Goal: Check status: Check status

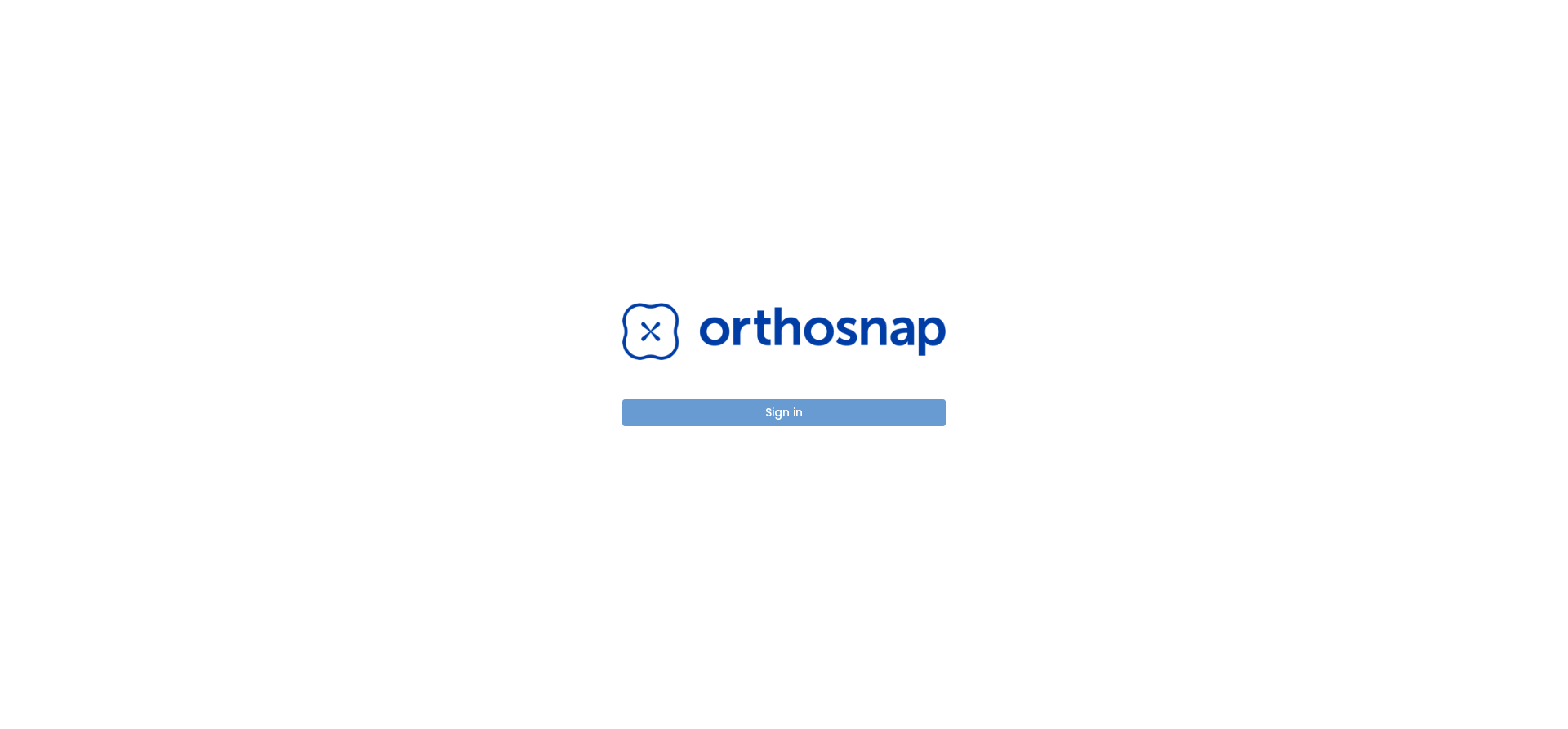
drag, startPoint x: 800, startPoint y: 409, endPoint x: 1134, endPoint y: 450, distance: 336.5
click at [800, 409] on button "Sign in" at bounding box center [784, 413] width 323 height 27
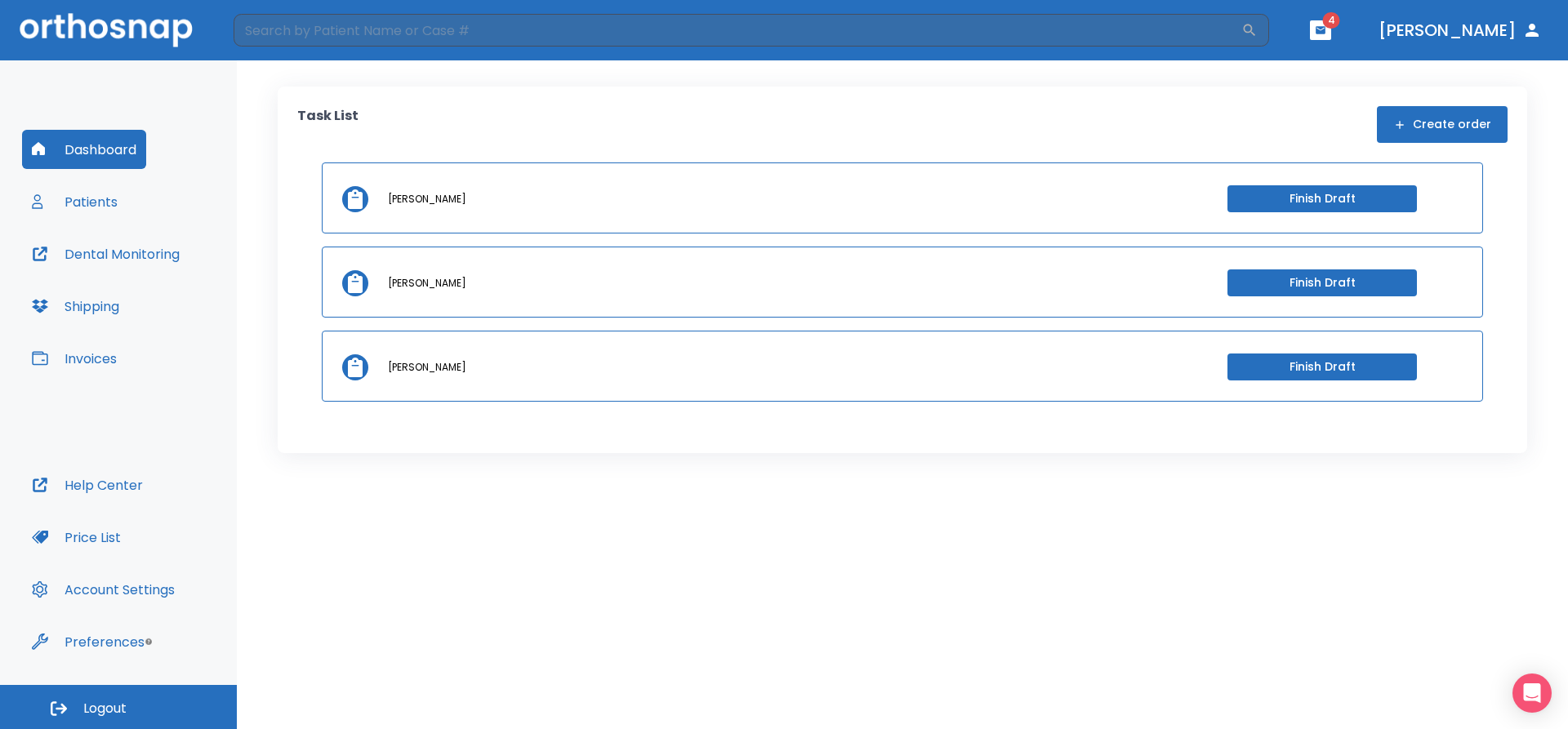
click at [105, 204] on button "Patients" at bounding box center [74, 202] width 105 height 40
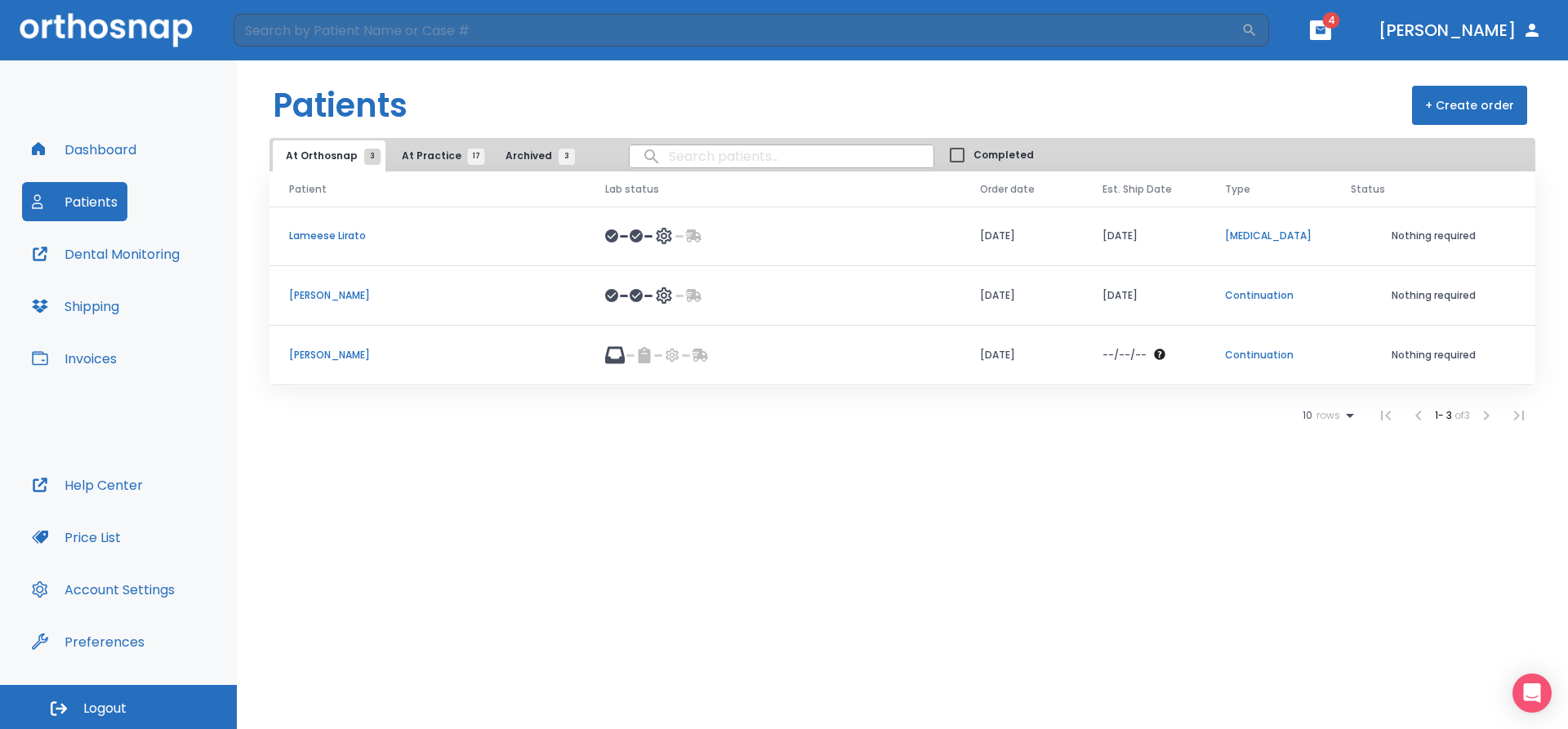
click at [438, 155] on span "At Practice 17" at bounding box center [439, 156] width 74 height 14
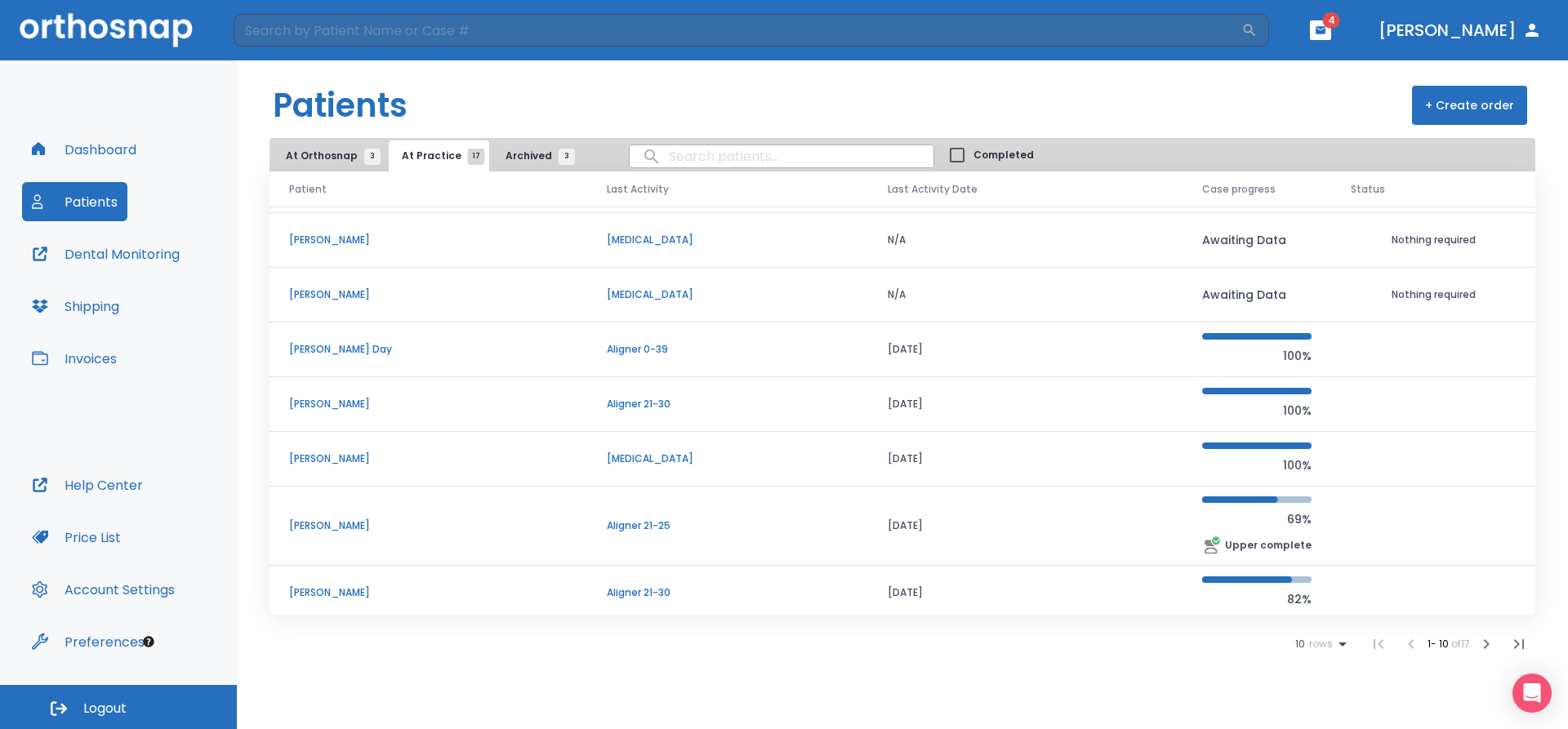
scroll to position [164, 0]
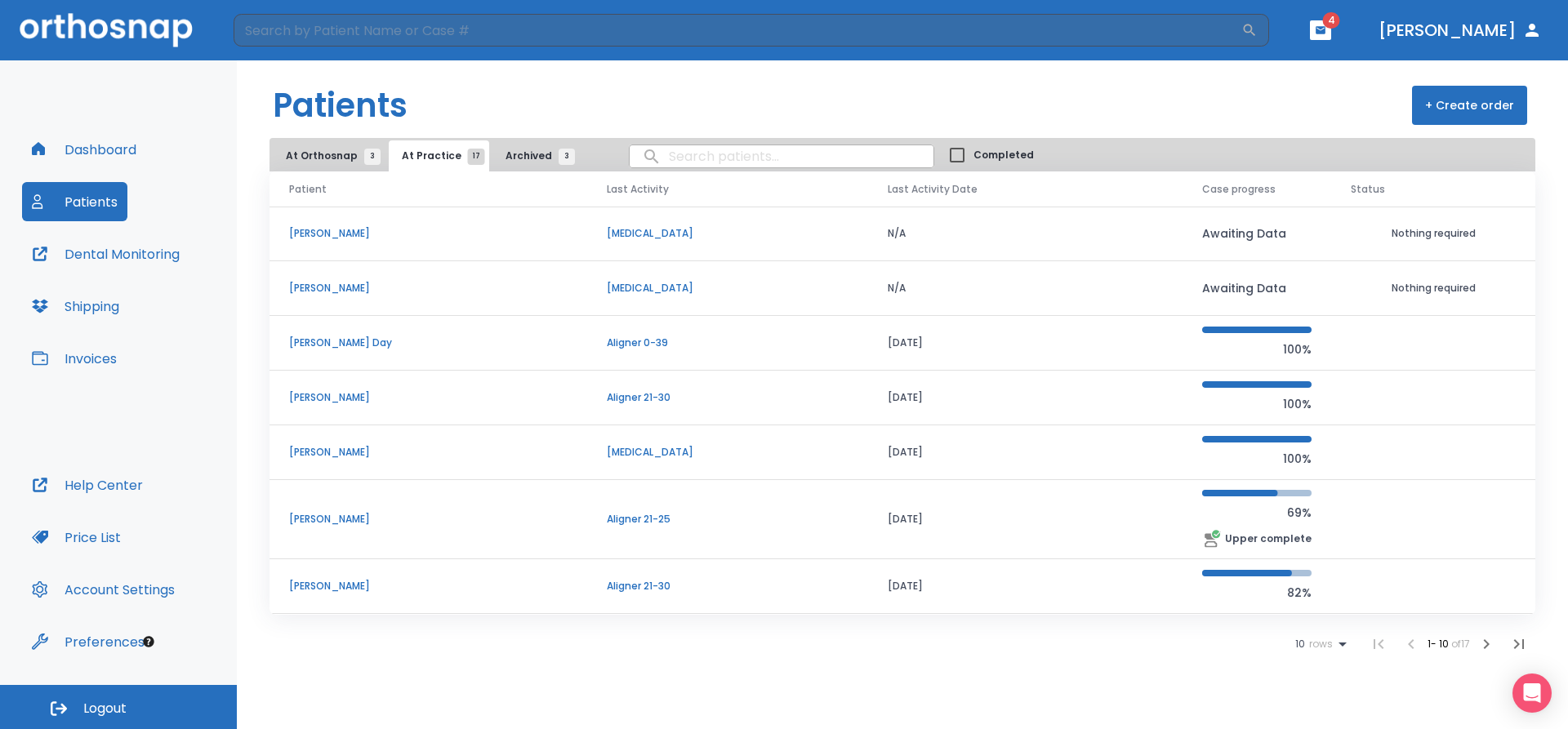
click at [1488, 642] on icon "button" at bounding box center [1486, 643] width 19 height 19
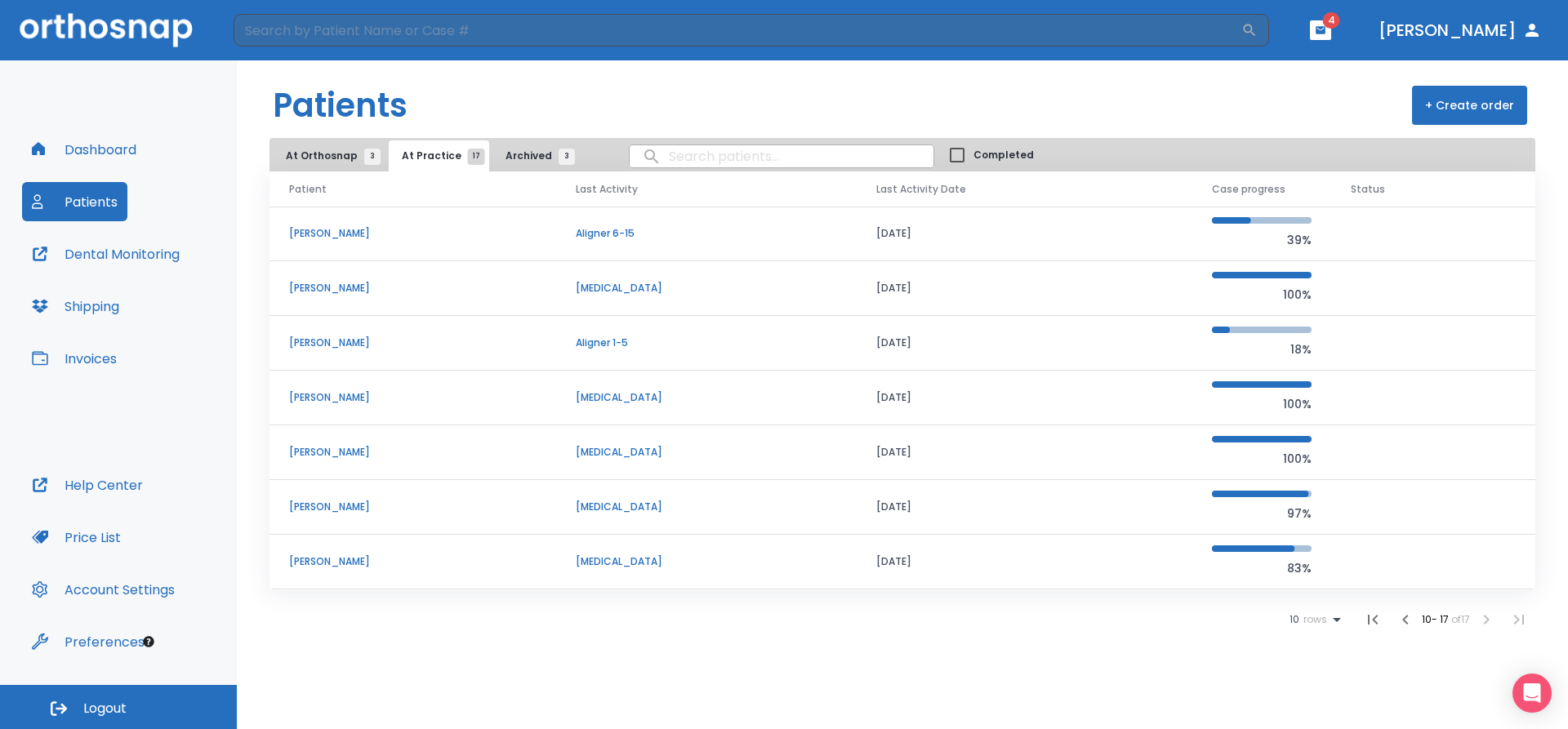
click at [350, 229] on p "[PERSON_NAME]" at bounding box center [413, 233] width 247 height 14
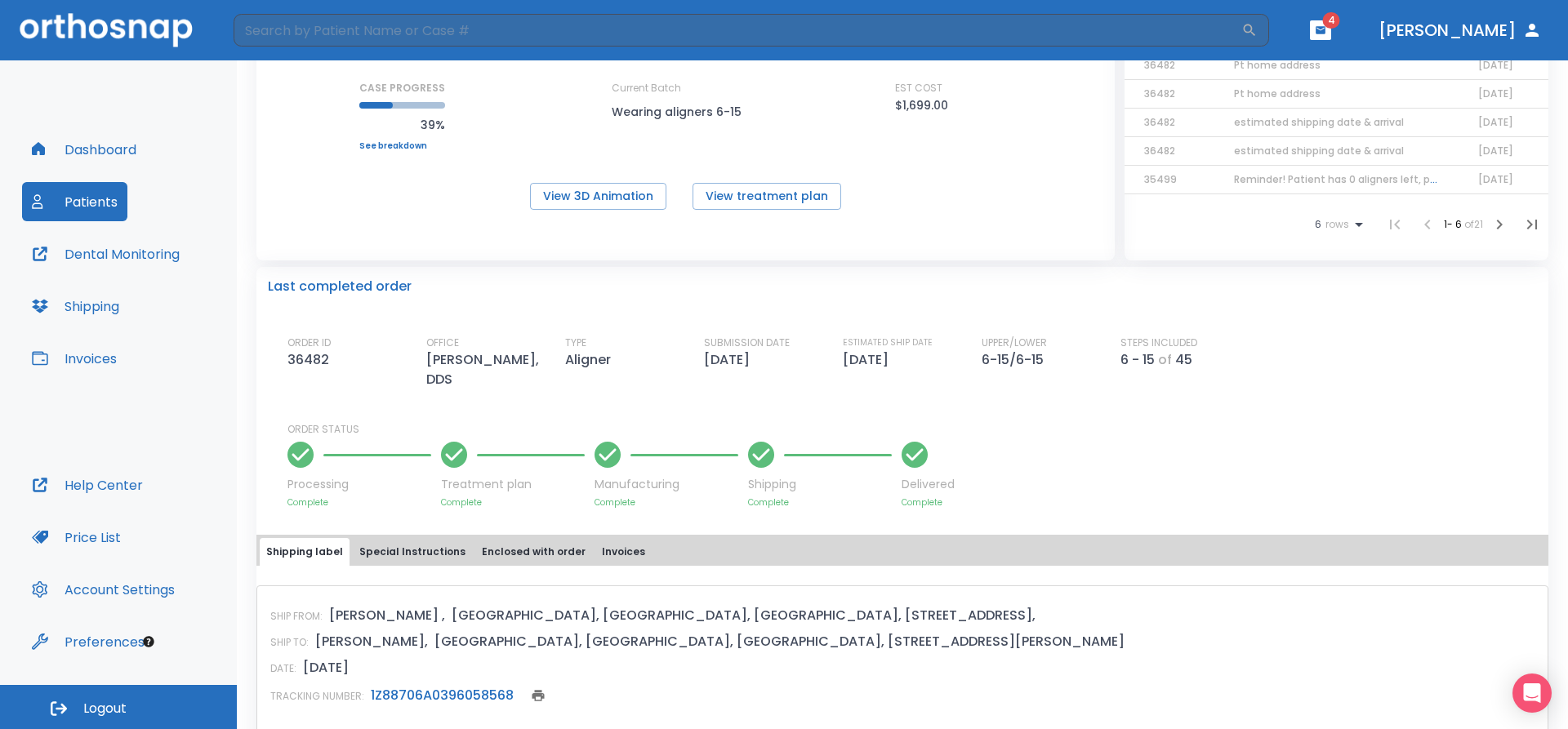
scroll to position [245, 0]
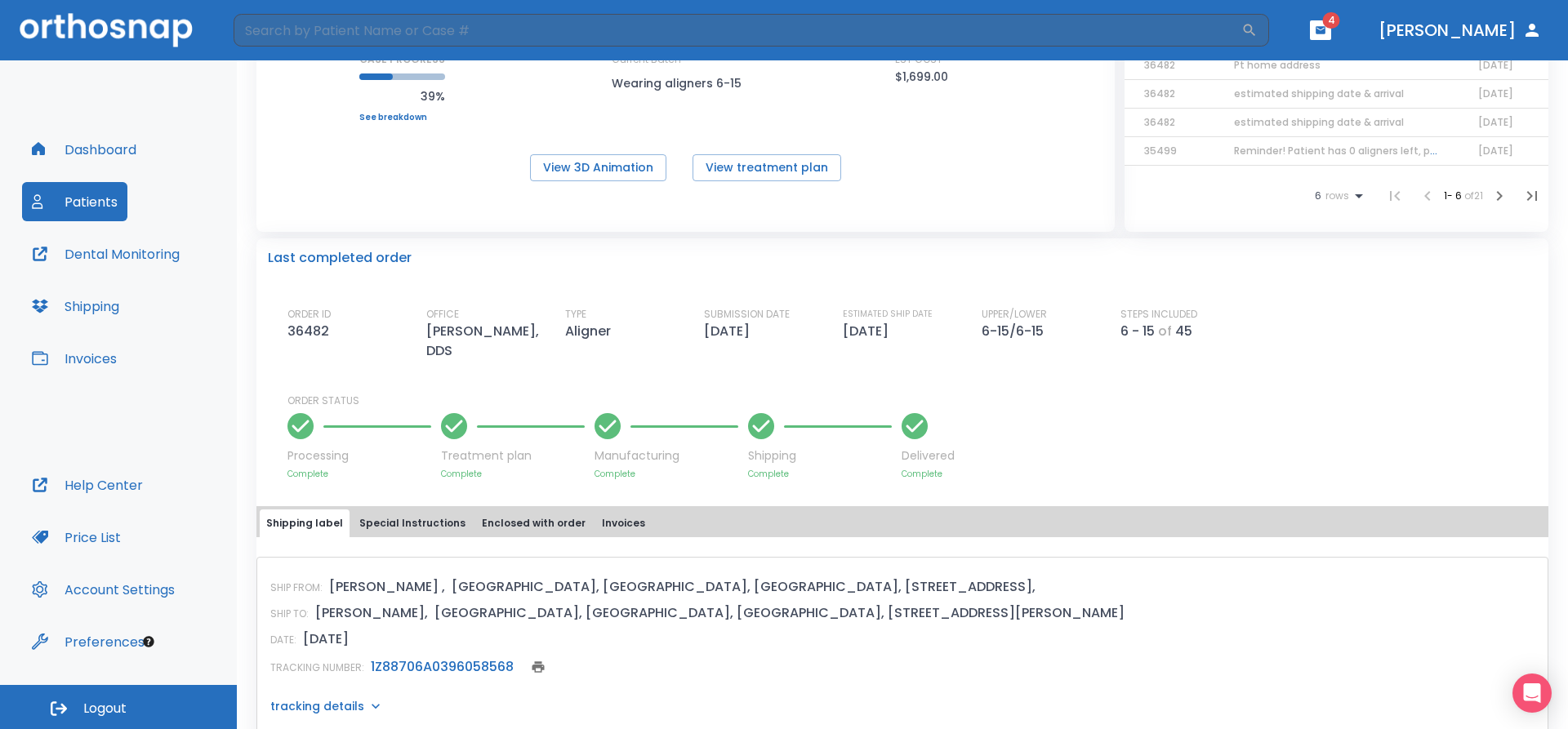
click at [411, 669] on link "1Z88706A0396058568" at bounding box center [442, 667] width 143 height 18
click at [87, 198] on button "Patients" at bounding box center [74, 202] width 105 height 40
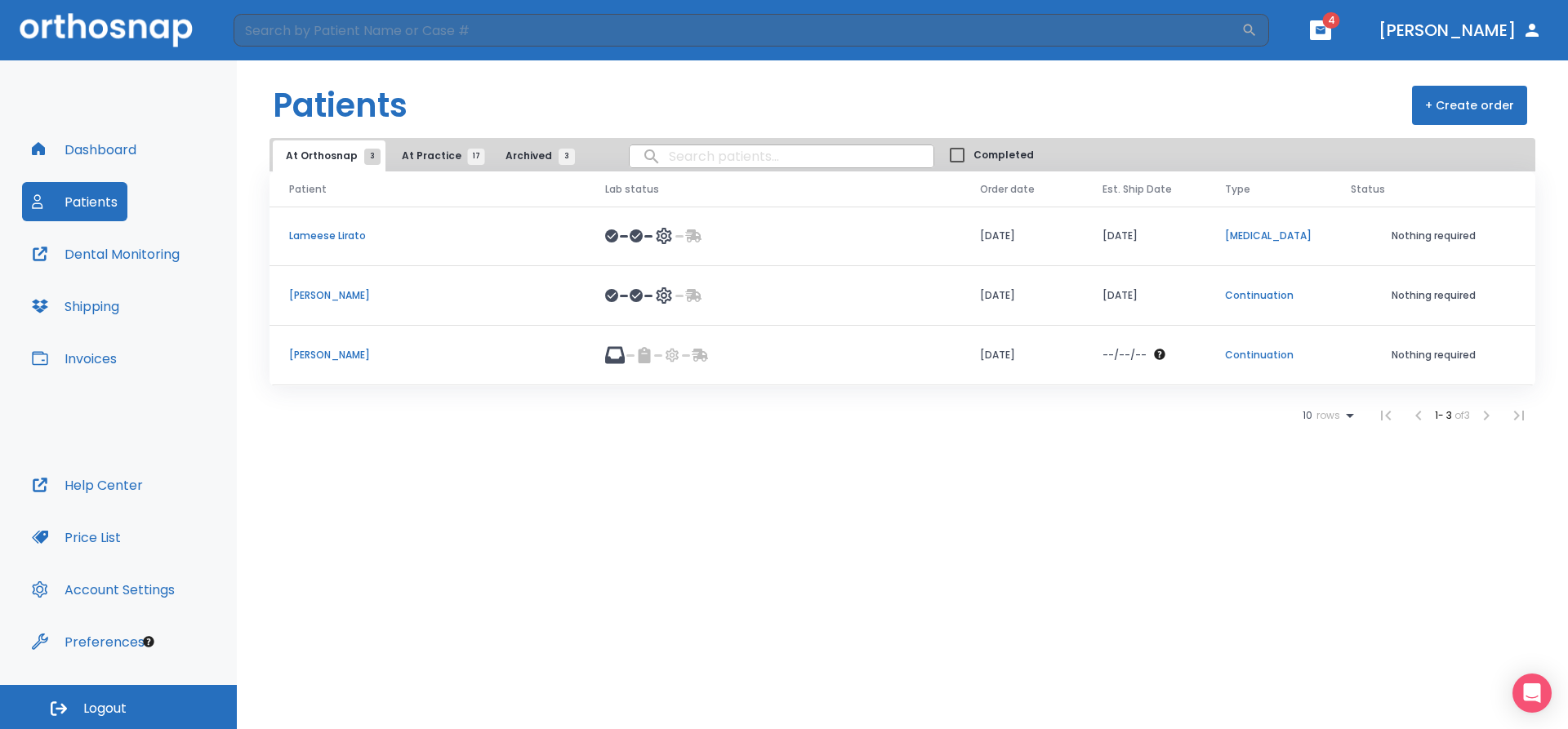
click at [436, 153] on span "At Practice 17" at bounding box center [439, 156] width 74 height 14
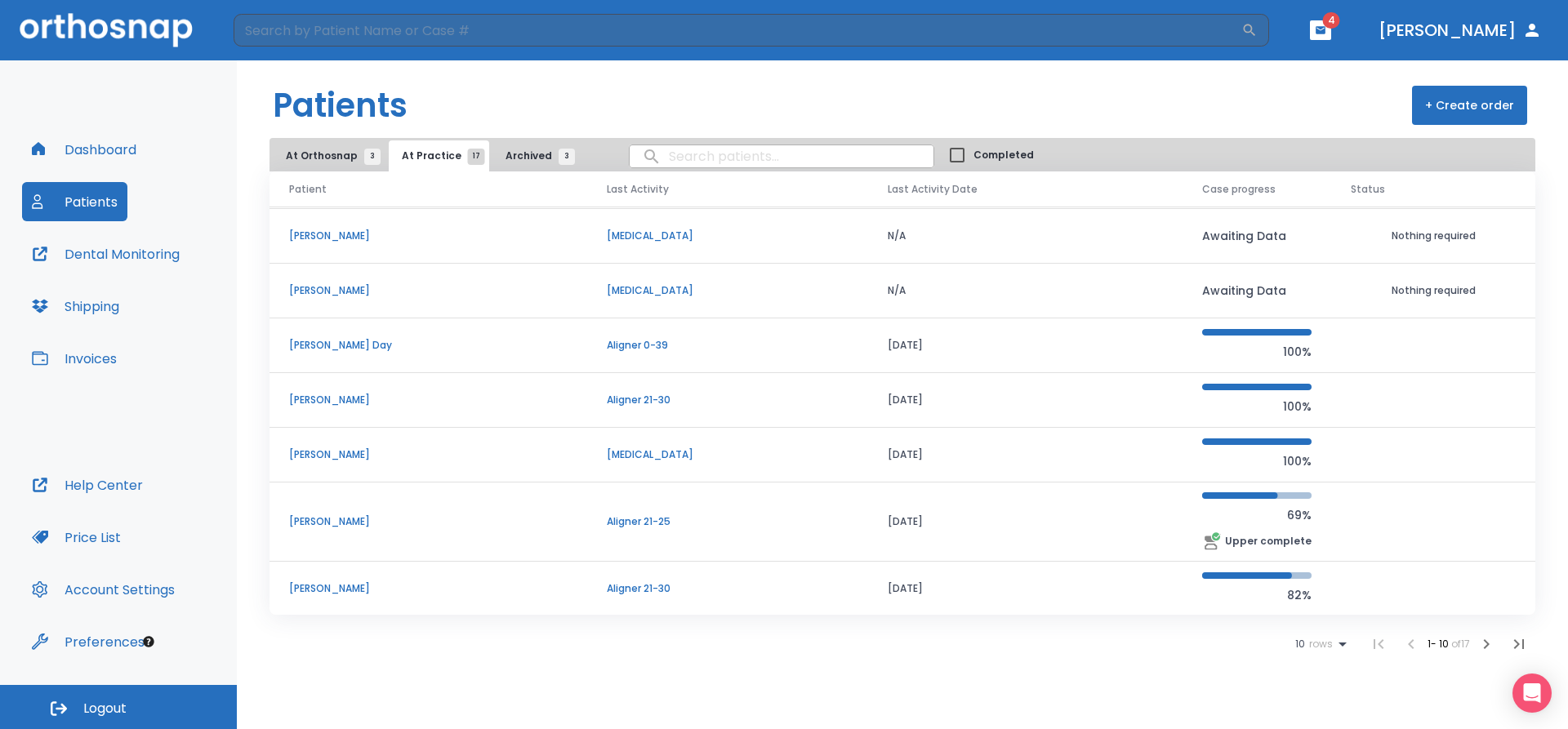
scroll to position [164, 0]
click at [341, 587] on p "[PERSON_NAME]" at bounding box center [428, 585] width 278 height 14
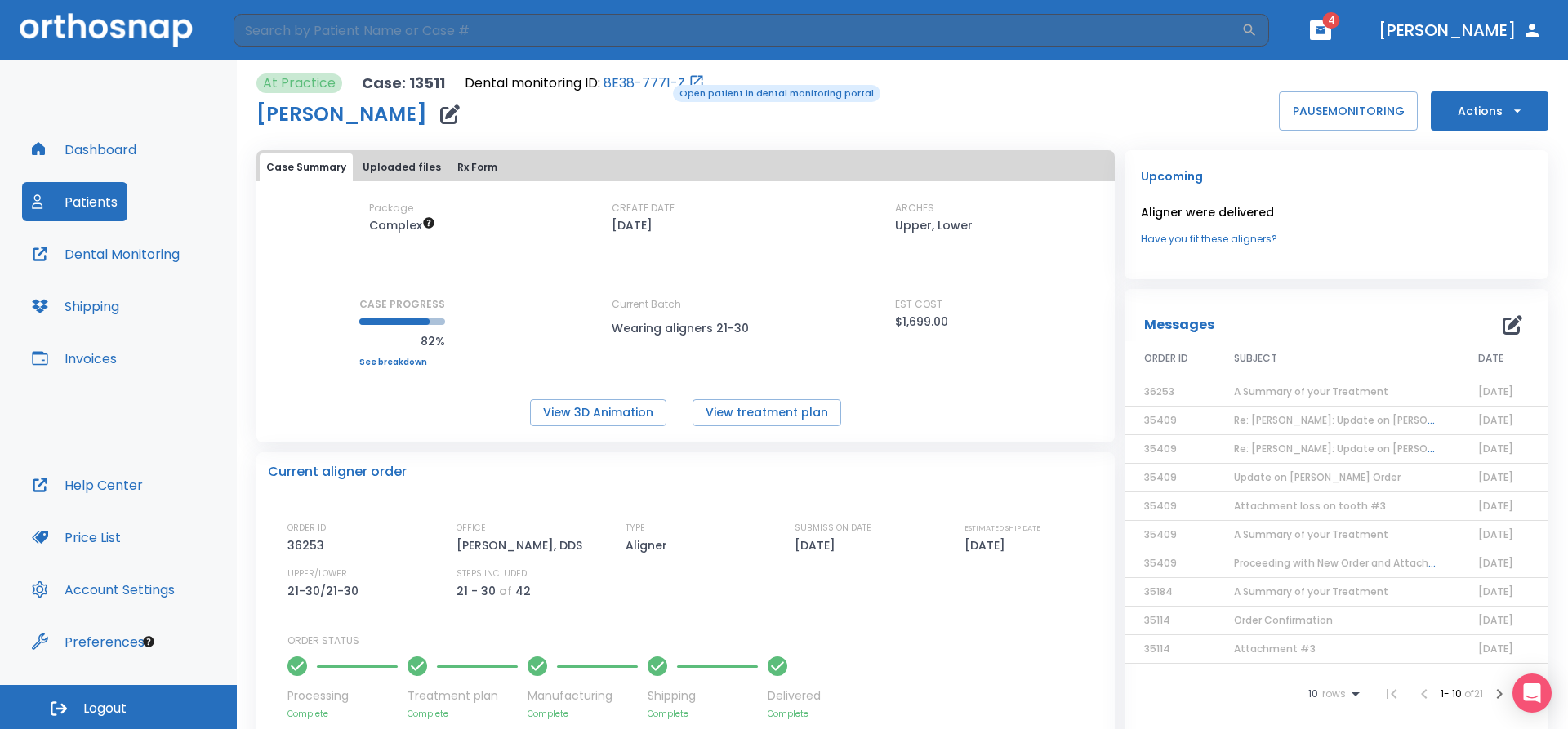
click at [661, 83] on link "8E38-7771-Z" at bounding box center [644, 82] width 82 height 19
